Goal: Task Accomplishment & Management: Use online tool/utility

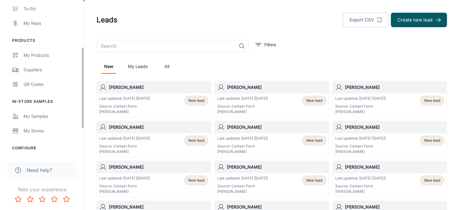
scroll to position [88, 0]
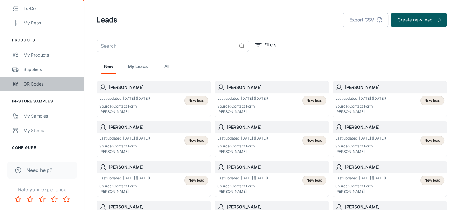
click at [31, 85] on div "QR Codes" at bounding box center [51, 84] width 55 height 7
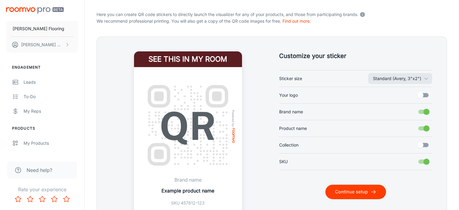
scroll to position [122, 0]
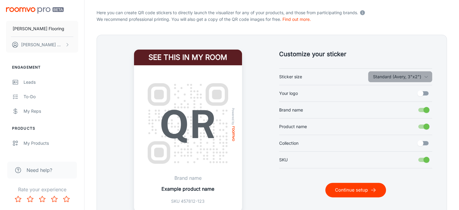
click at [427, 76] on icon "button" at bounding box center [426, 76] width 5 height 5
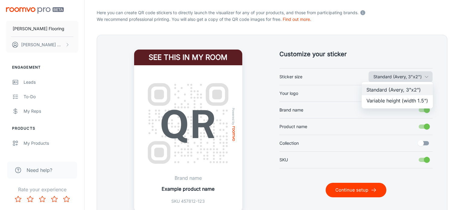
click at [427, 76] on div at bounding box center [232, 105] width 464 height 210
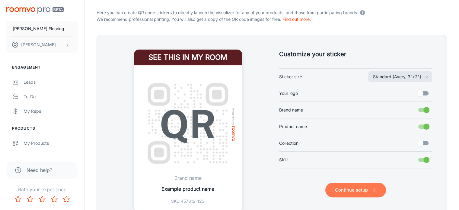
click at [351, 191] on button "Continue setup" at bounding box center [356, 190] width 61 height 14
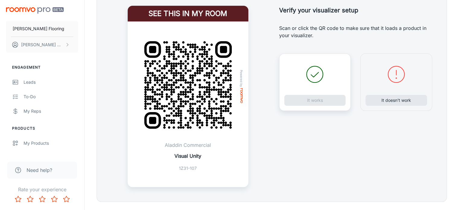
scroll to position [159, 0]
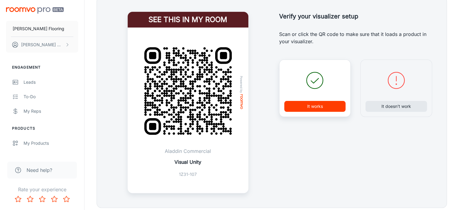
click at [187, 116] on img at bounding box center [188, 91] width 106 height 106
click at [311, 107] on button "It works" at bounding box center [315, 106] width 62 height 11
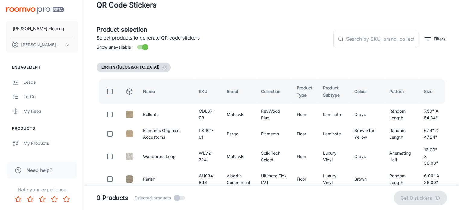
scroll to position [14, 0]
click at [116, 46] on span "Show unavailable" at bounding box center [114, 47] width 34 height 7
click at [128, 46] on input "Show unavailable" at bounding box center [145, 47] width 34 height 11
checkbox input "false"
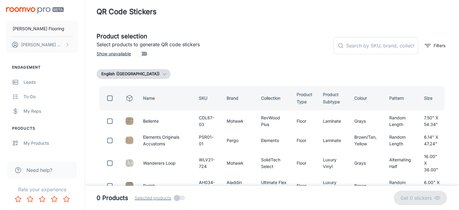
scroll to position [0, 0]
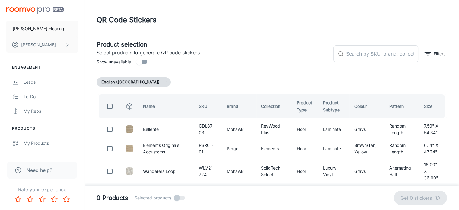
click at [109, 106] on input "checkbox" at bounding box center [110, 106] width 12 height 12
checkbox input "true"
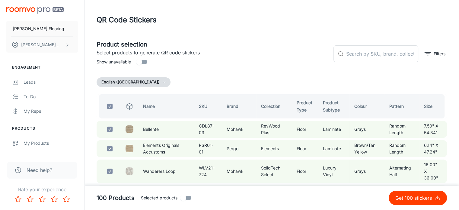
checkbox input "true"
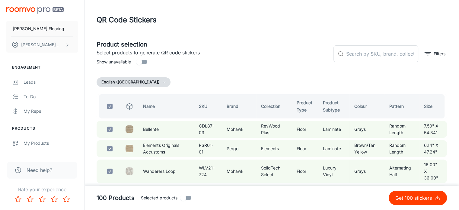
checkbox input "true"
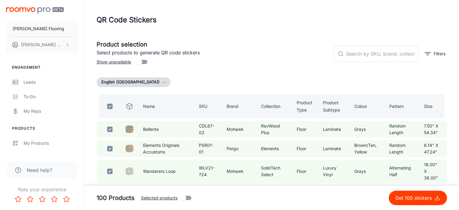
checkbox input "true"
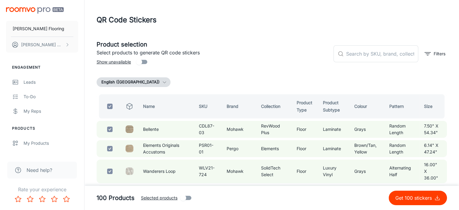
checkbox input "true"
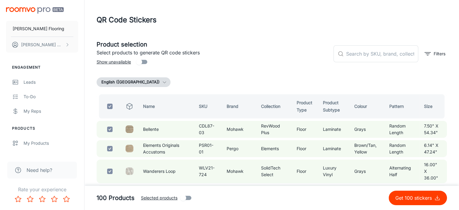
checkbox input "true"
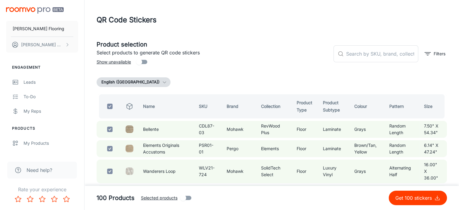
checkbox input "true"
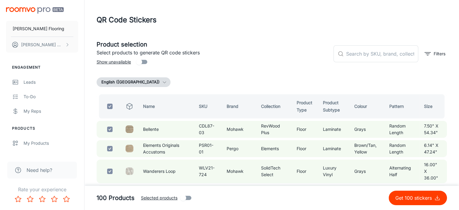
checkbox input "true"
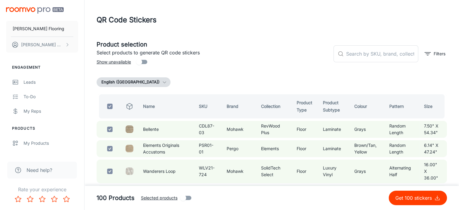
checkbox input "true"
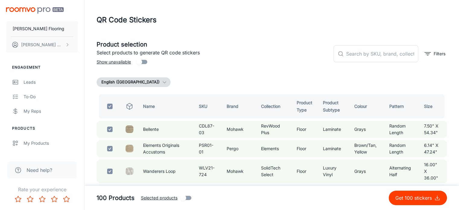
checkbox input "true"
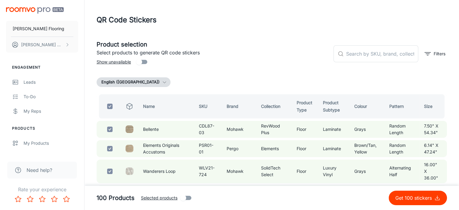
checkbox input "true"
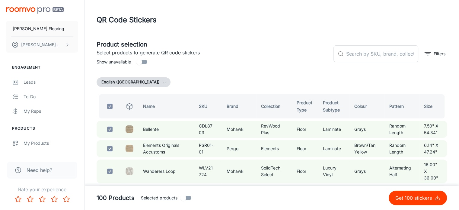
checkbox input "true"
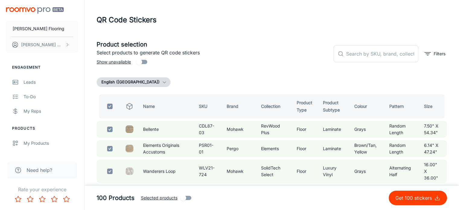
checkbox input "true"
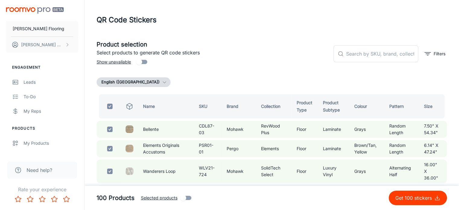
checkbox input "true"
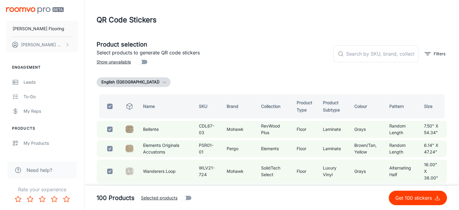
checkbox input "true"
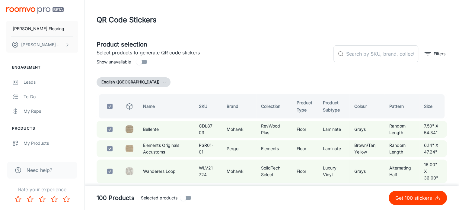
checkbox input "true"
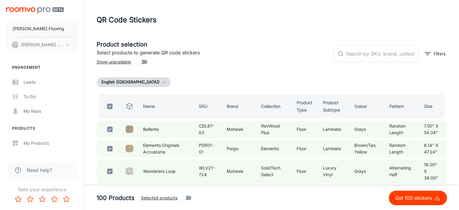
checkbox input "true"
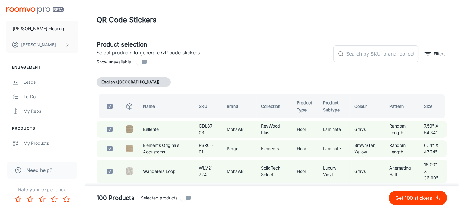
checkbox input "true"
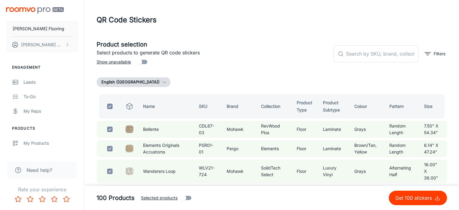
checkbox input "true"
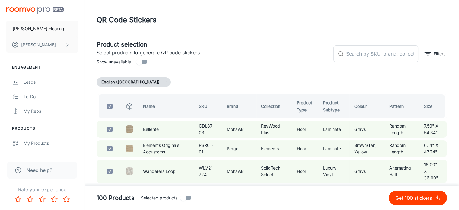
checkbox input "true"
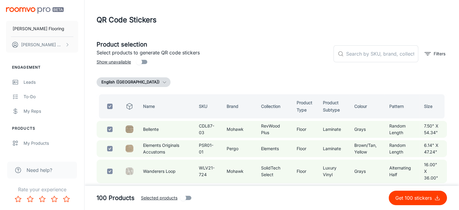
checkbox input "true"
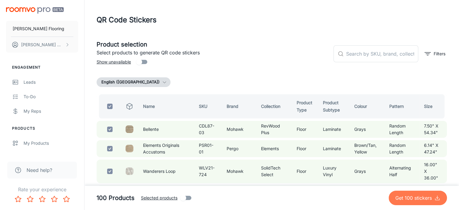
click at [421, 197] on p "Get 100 stickers" at bounding box center [415, 197] width 39 height 7
checkbox input "false"
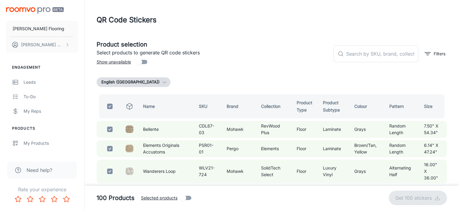
checkbox input "false"
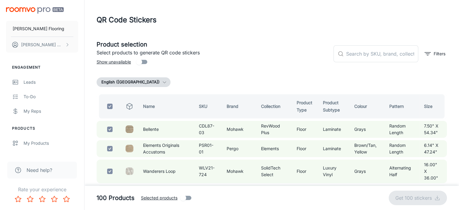
checkbox input "false"
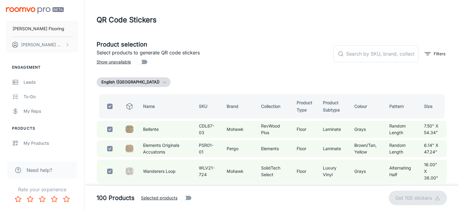
checkbox input "false"
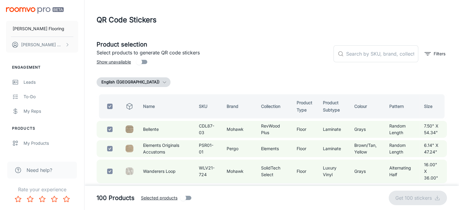
checkbox input "false"
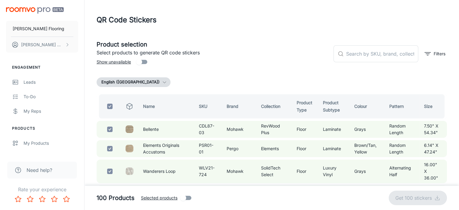
checkbox input "false"
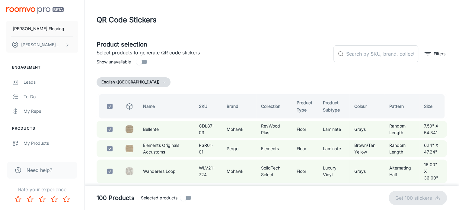
checkbox input "false"
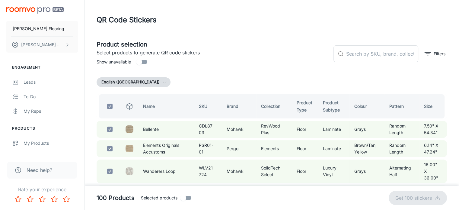
checkbox input "false"
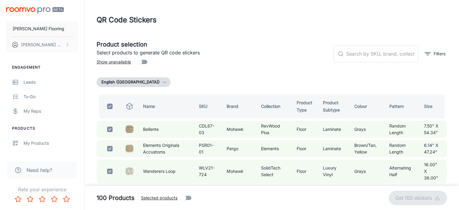
checkbox input "false"
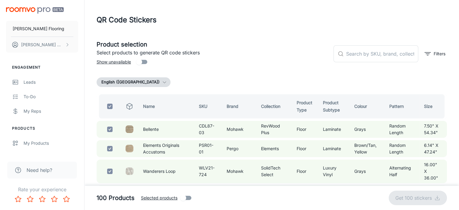
checkbox input "false"
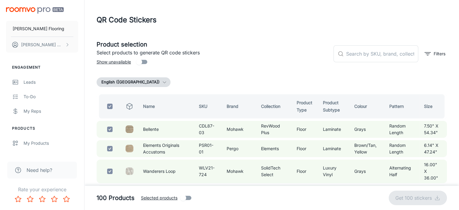
checkbox input "false"
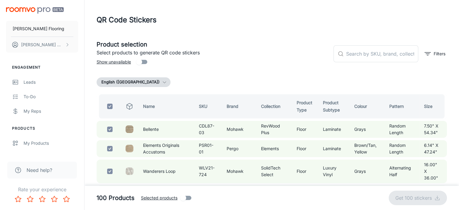
checkbox input "false"
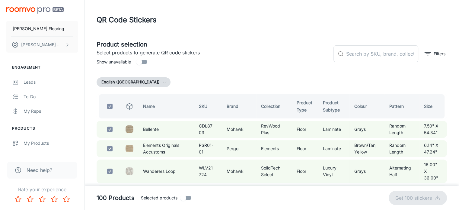
checkbox input "false"
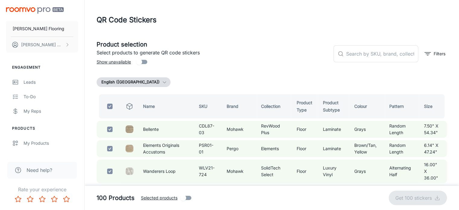
checkbox input "false"
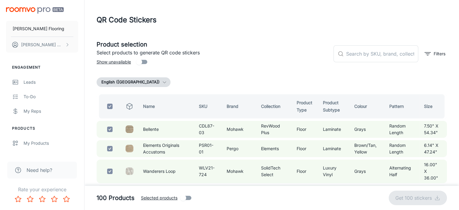
checkbox input "false"
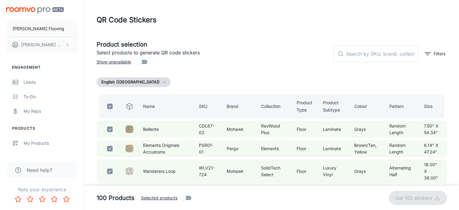
checkbox input "false"
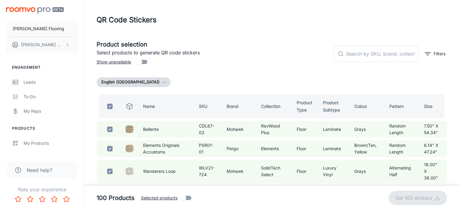
checkbox input "false"
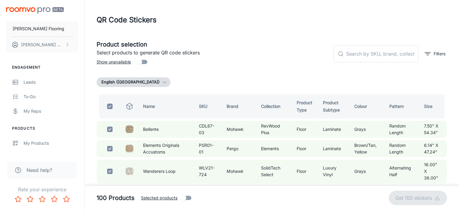
checkbox input "false"
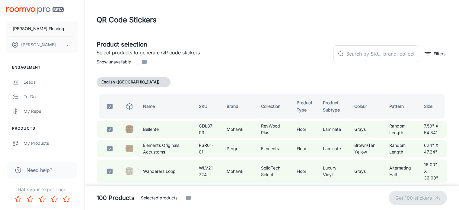
checkbox input "false"
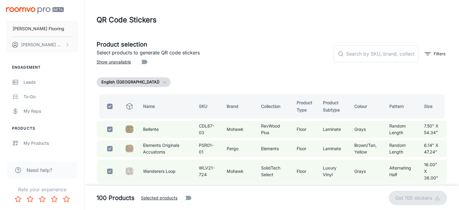
checkbox input "false"
